Goal: Information Seeking & Learning: Learn about a topic

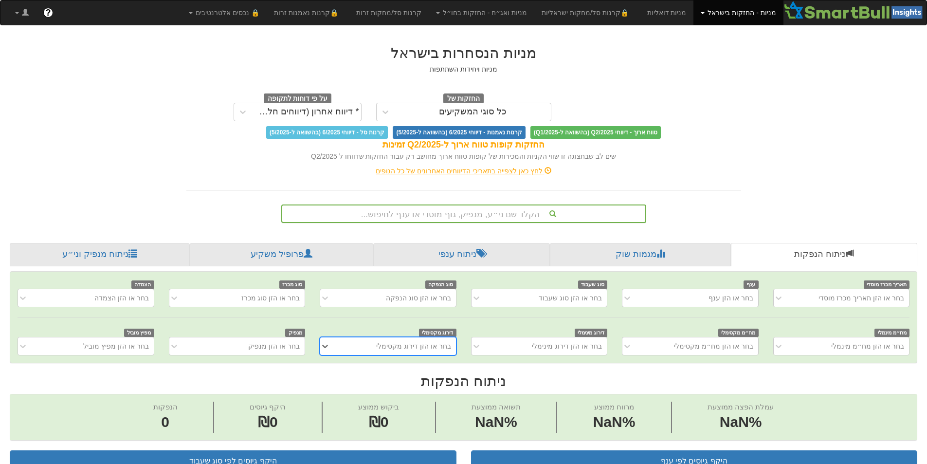
click at [552, 209] on div "הקלד שם ני״ע, מנפיק, גוף מוסדי או ענף לחיפוש..." at bounding box center [463, 213] width 363 height 17
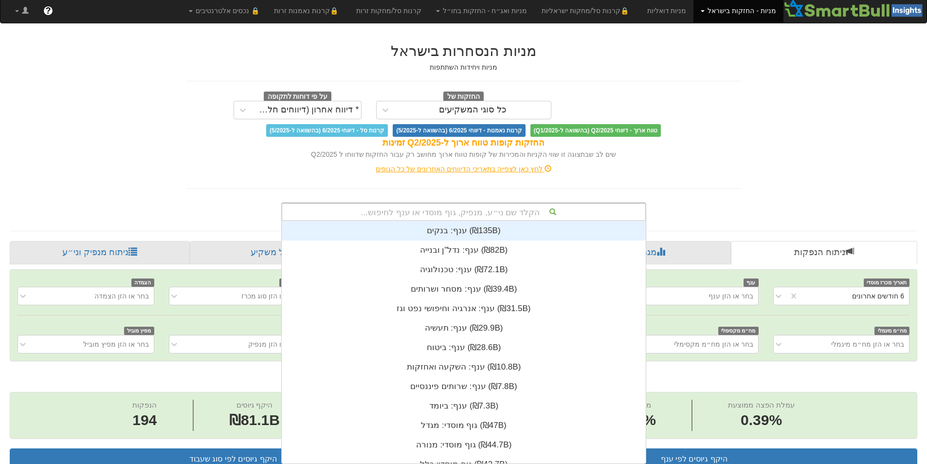
scroll to position [242, 0]
type input "איסת"
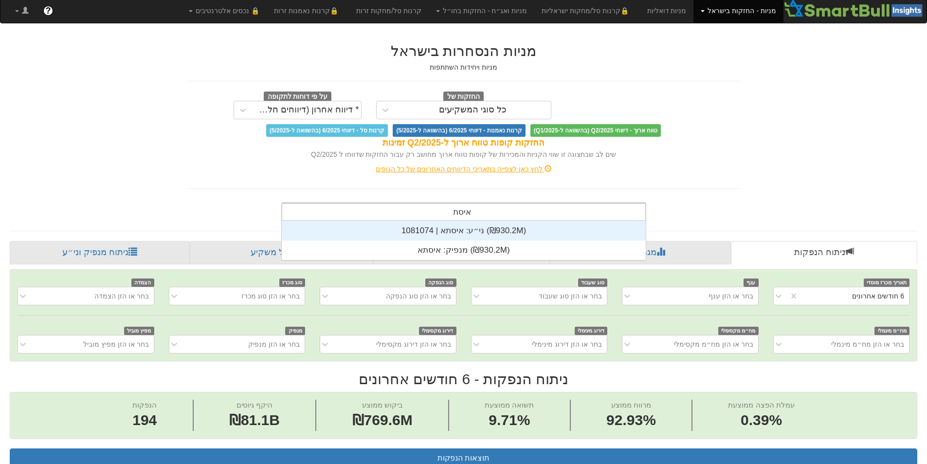
scroll to position [0, 1774]
click at [473, 229] on div "ני״ע: ‏איסתא | 1081074 ‎(₪930.2M)‎" at bounding box center [464, 230] width 364 height 19
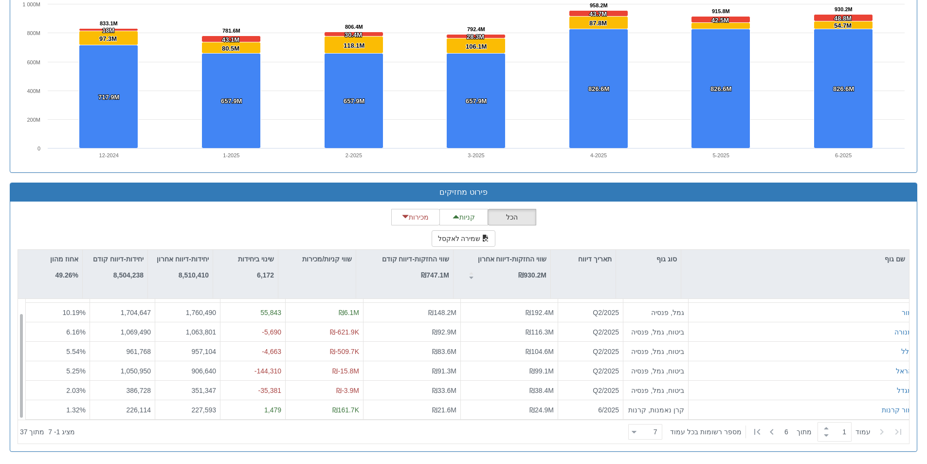
scroll to position [16, 0]
click at [468, 246] on button "שמירה לאקסל" at bounding box center [464, 238] width 64 height 17
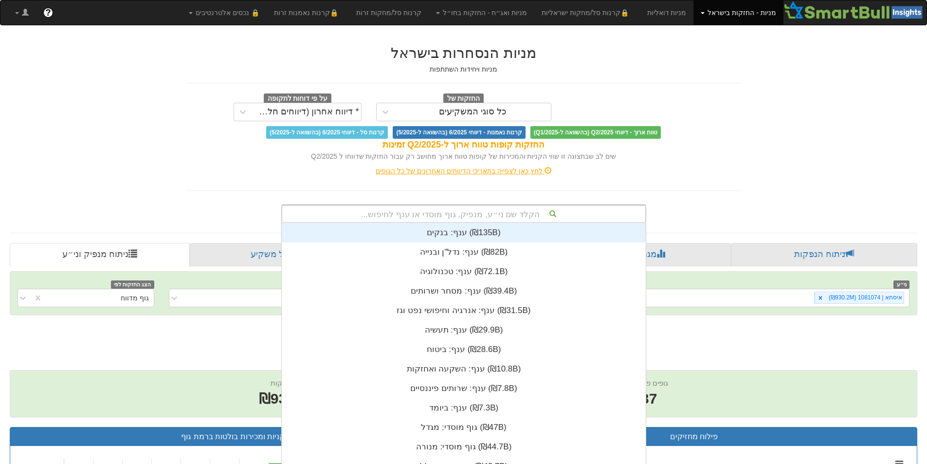
scroll to position [2, 0]
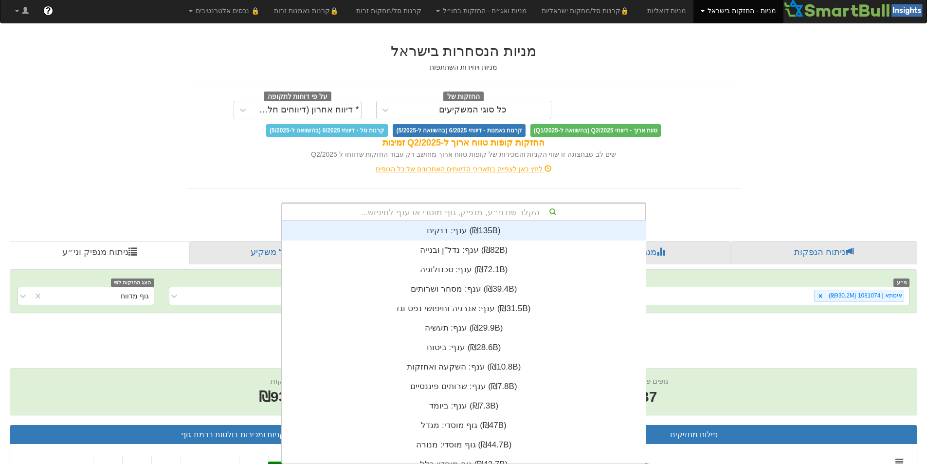
click at [535, 213] on div "הקלד שם ני״ע, מנפיק, גוף מוסדי או ענף לחיפוש..." at bounding box center [463, 211] width 363 height 17
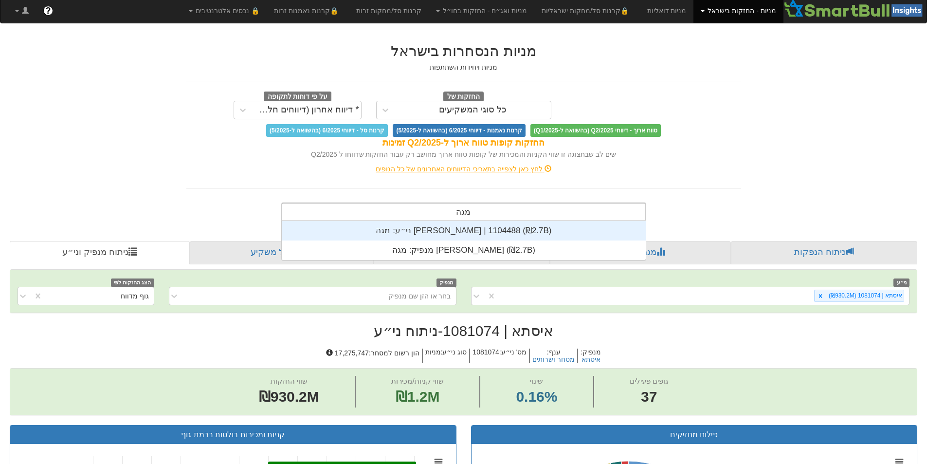
scroll to position [39, 0]
type input "מגה [PERSON_NAME]"
click at [528, 225] on div "ני״ע: ‏מגה [PERSON_NAME] | 1104488 ‎(₪2.7B)‎" at bounding box center [464, 230] width 364 height 19
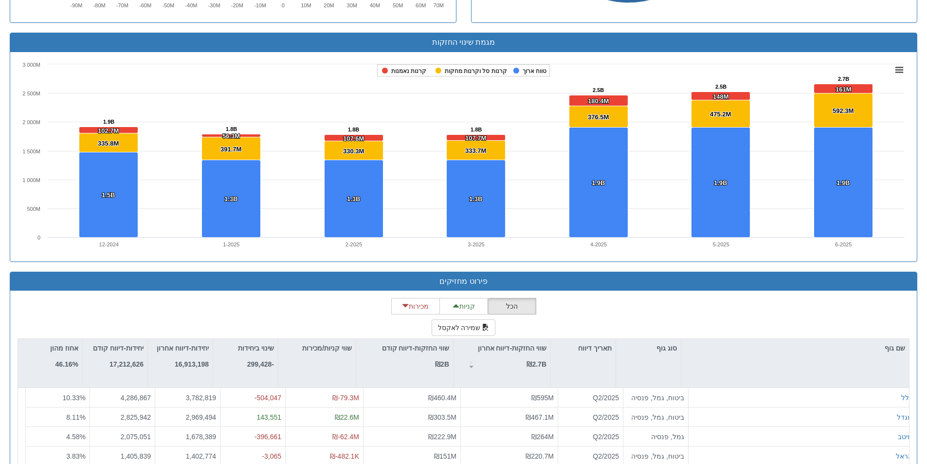
scroll to position [722, 0]
